Goal: Book appointment/travel/reservation

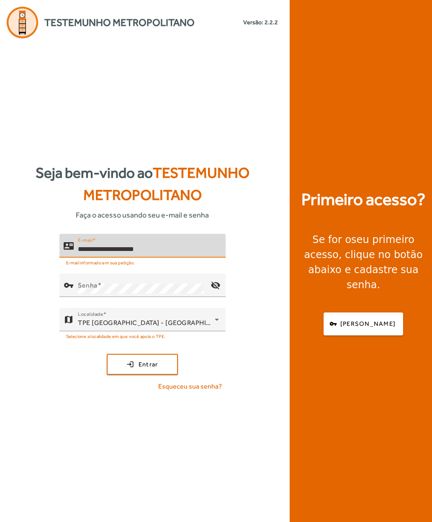
type input "**********"
click at [83, 290] on mat-label "Senha" at bounding box center [88, 286] width 20 height 8
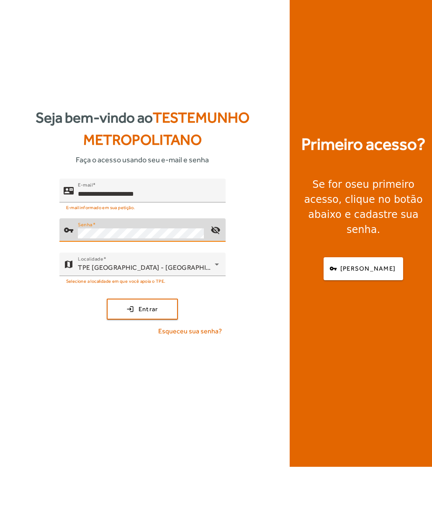
click at [121, 354] on span "submit" at bounding box center [142, 364] width 69 height 20
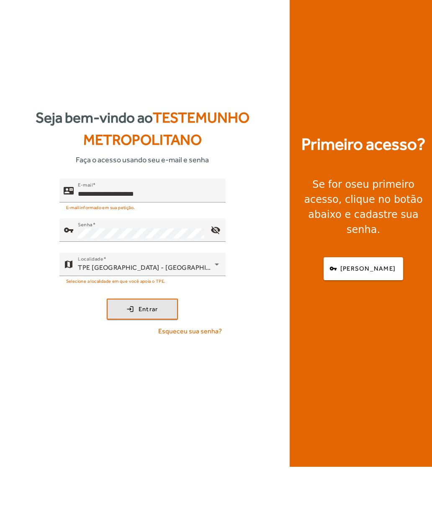
scroll to position [30, 0]
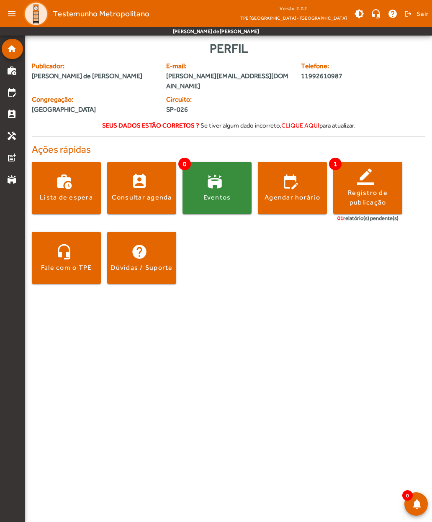
click at [59, 178] on span at bounding box center [66, 188] width 69 height 20
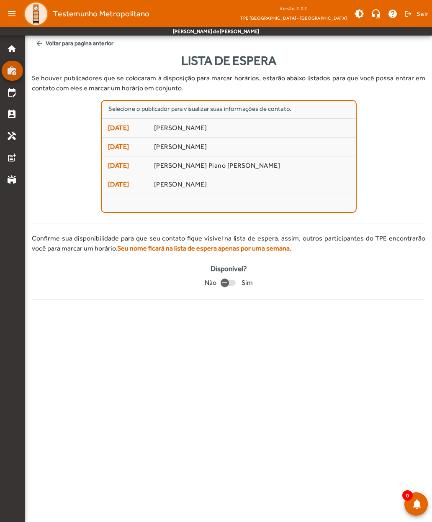
click at [8, 73] on mat-icon "work_history" at bounding box center [12, 71] width 10 height 10
click at [11, 97] on mat-icon "edit_calendar" at bounding box center [12, 92] width 10 height 10
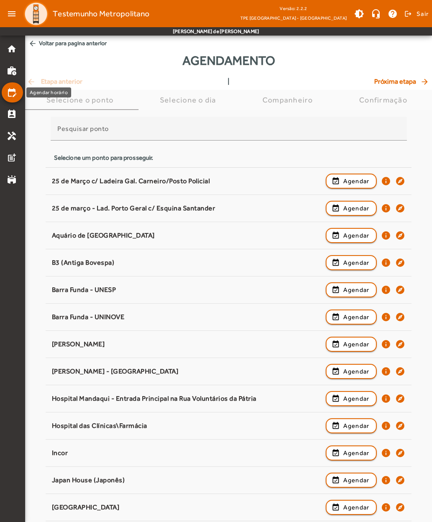
click at [68, 185] on div "25 de Março c/ Ladeira Gal. Carneiro/Posto Policial event_available Agendar inf…" at bounding box center [229, 181] width 354 height 18
click at [337, 178] on span "button" at bounding box center [351, 181] width 50 height 20
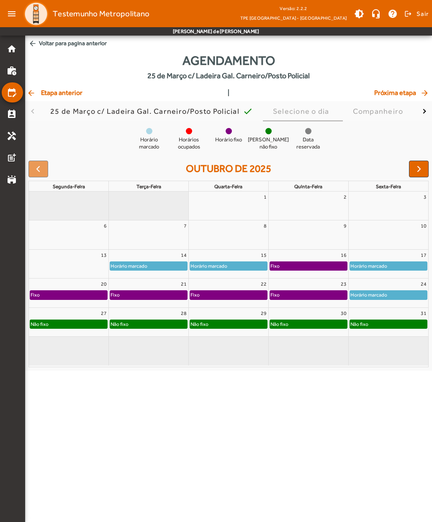
click at [40, 49] on span "arrow_back Voltar para pagina anterior" at bounding box center [228, 43] width 407 height 15
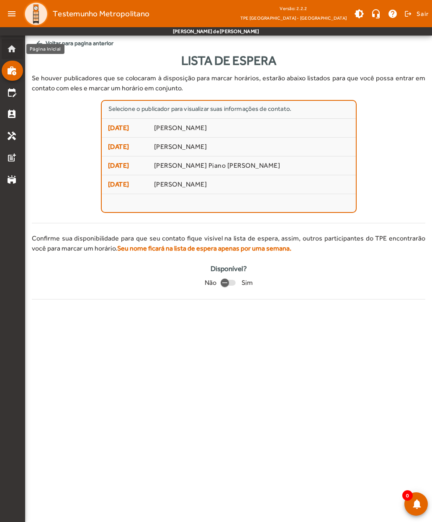
click at [8, 52] on mat-icon "home" at bounding box center [12, 49] width 10 height 10
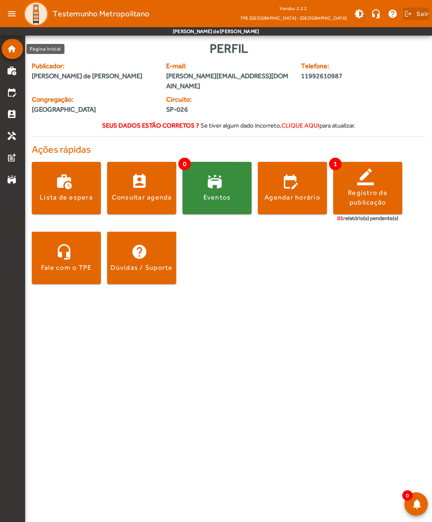
click at [416, 12] on span "Sair" at bounding box center [422, 13] width 12 height 13
